Goal: Task Accomplishment & Management: Use online tool/utility

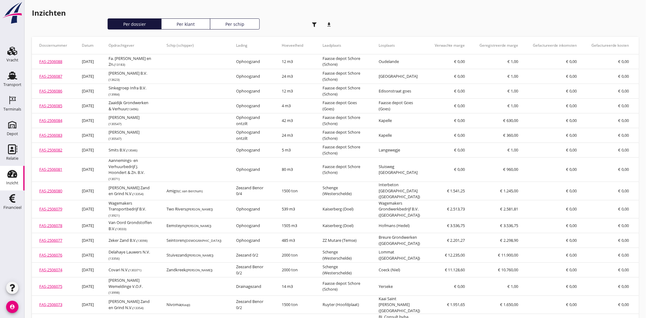
click at [314, 22] on div "button" at bounding box center [315, 24] width 12 height 12
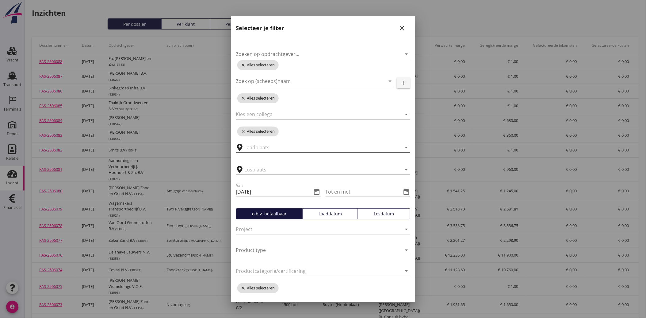
click at [263, 149] on input "text" at bounding box center [319, 147] width 148 height 10
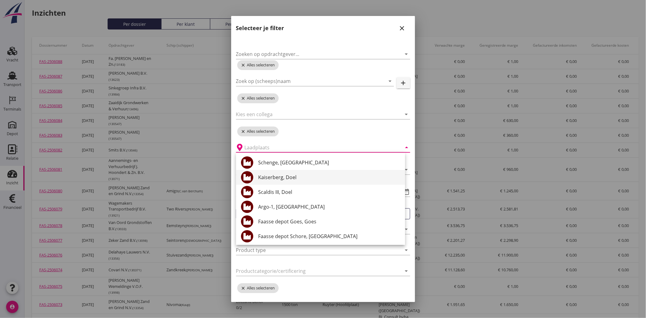
click at [274, 175] on div "Kaiserberg, Doel" at bounding box center [329, 176] width 142 height 7
type input "Kaiserberg, Doel"
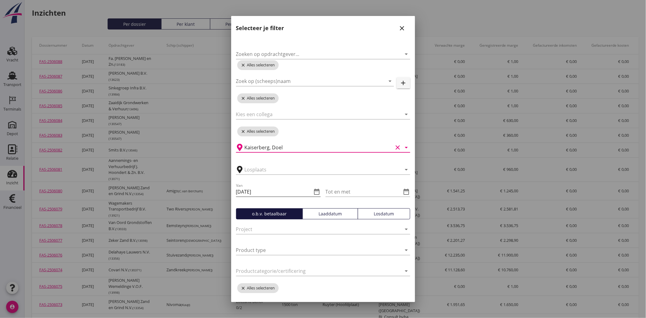
click at [265, 192] on input "[DATE]" at bounding box center [274, 192] width 76 height 10
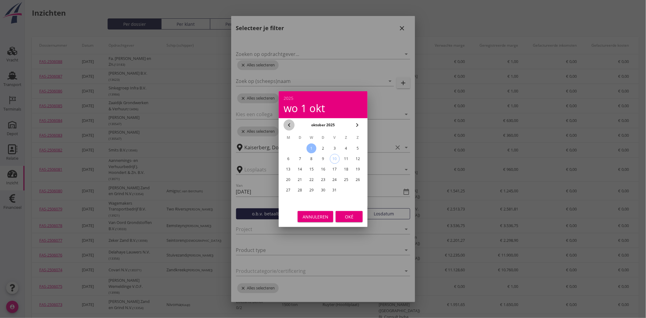
click at [290, 122] on icon "chevron_left" at bounding box center [289, 124] width 7 height 7
click at [321, 185] on div "28" at bounding box center [323, 190] width 10 height 10
type input "[DATE]"
click at [351, 217] on div "Oké" at bounding box center [349, 216] width 17 height 6
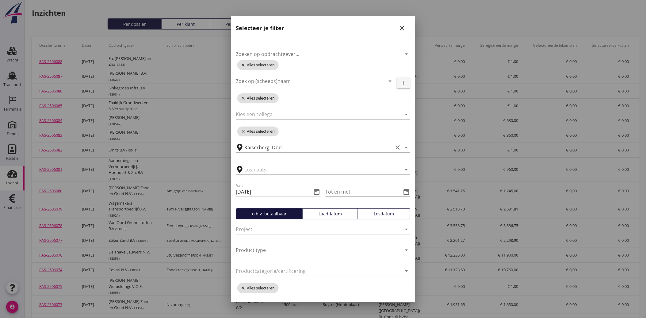
click at [404, 190] on icon "date_range" at bounding box center [406, 191] width 7 height 7
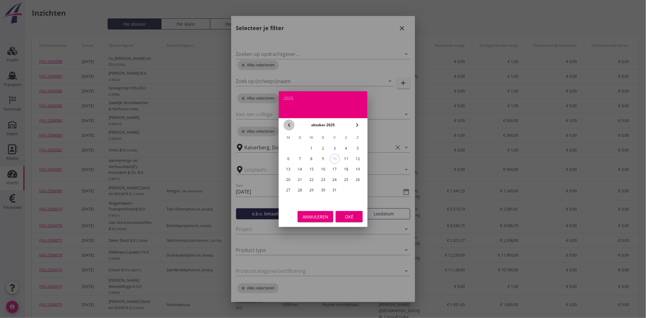
drag, startPoint x: 292, startPoint y: 123, endPoint x: 292, endPoint y: 128, distance: 4.6
click at [292, 123] on icon "chevron_left" at bounding box center [289, 124] width 7 height 7
click at [305, 187] on div "30" at bounding box center [300, 190] width 10 height 10
type input "[DATE]"
click at [345, 213] on div "Oké" at bounding box center [349, 216] width 17 height 6
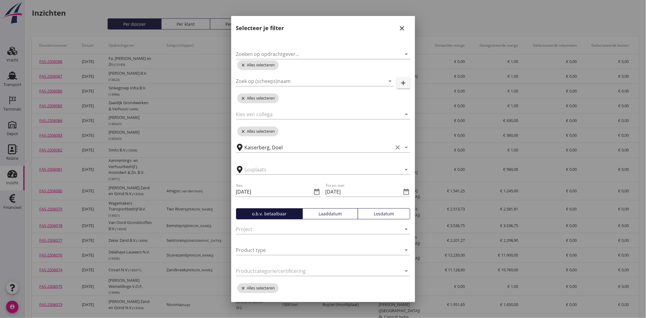
click at [327, 209] on button "Laaddatum" at bounding box center [331, 213] width 56 height 11
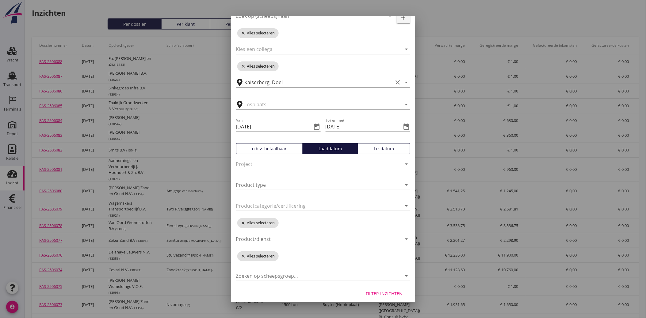
scroll to position [69, 0]
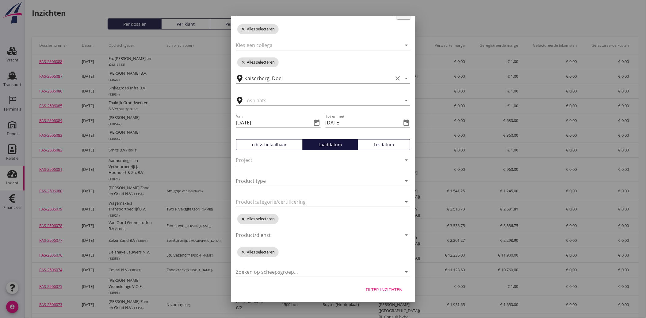
click at [375, 287] on div "Filter inzichten" at bounding box center [384, 289] width 37 height 6
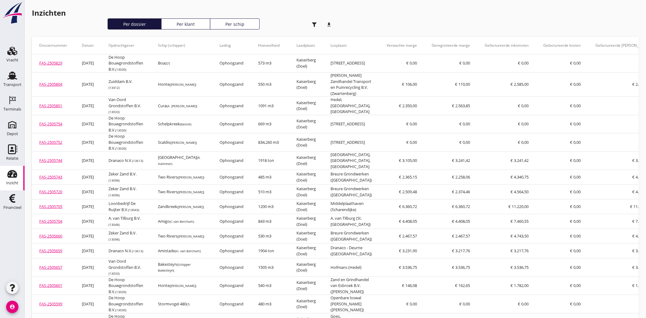
click at [328, 25] on icon "download" at bounding box center [329, 24] width 12 height 12
click at [312, 25] on icon "button" at bounding box center [314, 24] width 5 height 5
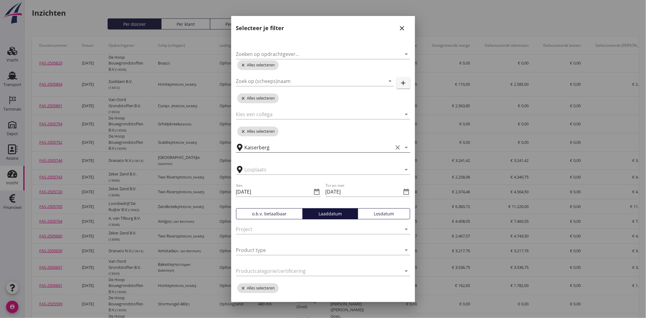
click at [395, 144] on icon "clear" at bounding box center [398, 147] width 7 height 7
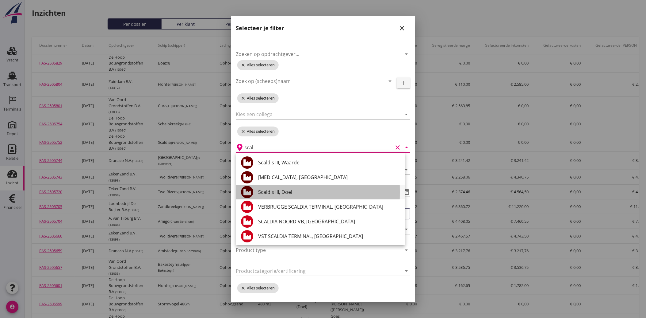
click at [275, 191] on div "Scaldis III, Doel" at bounding box center [329, 191] width 142 height 7
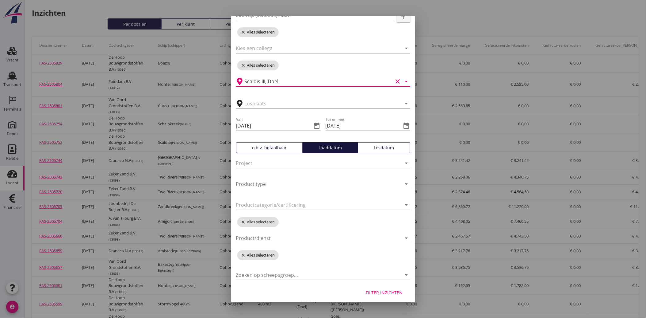
scroll to position [68, 0]
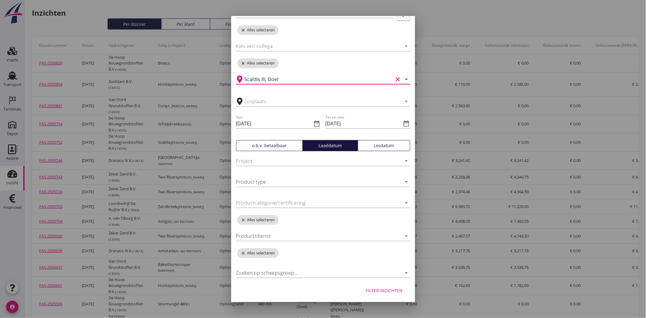
type input "Scaldis III, Doel"
click at [391, 289] on div "Filter inzichten" at bounding box center [384, 290] width 37 height 6
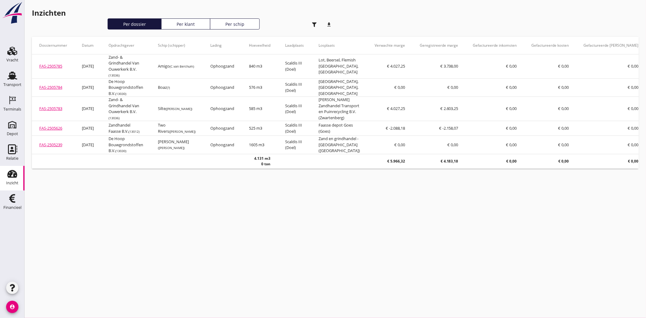
click at [329, 24] on icon "download" at bounding box center [329, 24] width 12 height 12
click at [313, 22] on use "button" at bounding box center [314, 24] width 5 height 5
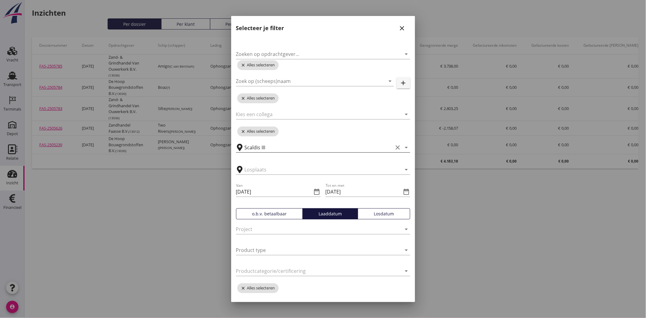
click at [395, 144] on icon "clear" at bounding box center [398, 147] width 7 height 7
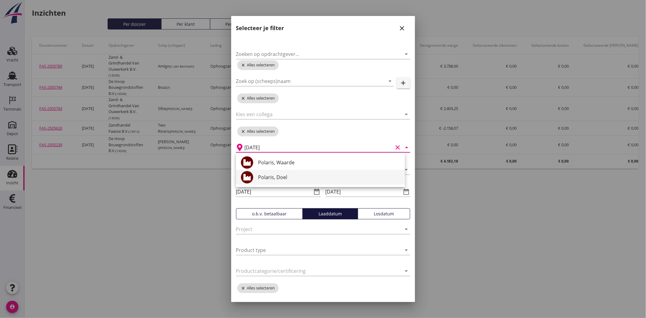
click at [281, 175] on div "Polaris, Doel" at bounding box center [329, 176] width 142 height 7
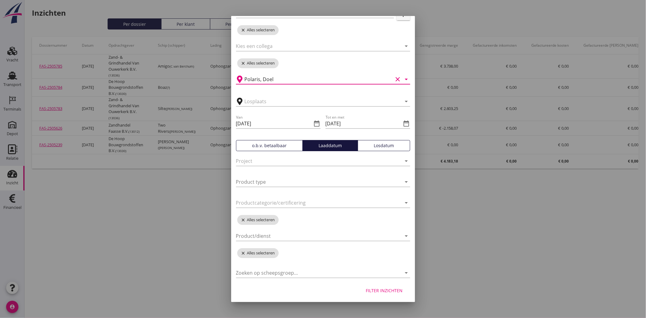
scroll to position [69, 0]
type input "Polaris, Doel"
click at [373, 285] on button "Filter inzichten" at bounding box center [384, 289] width 47 height 11
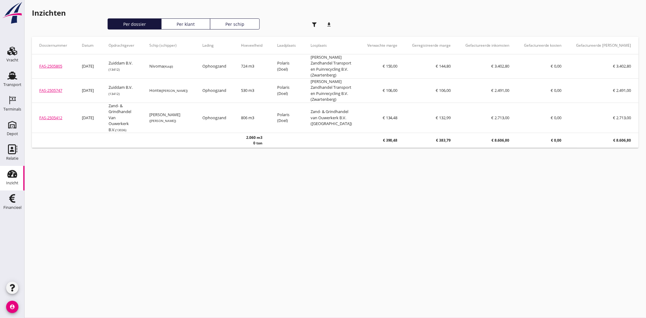
click at [330, 25] on icon "download" at bounding box center [329, 24] width 12 height 12
click at [363, 177] on div "cancel You are impersonating another user. Inzichten download Per dossier Per k…" at bounding box center [336, 159] width 622 height 318
